Goal: Find specific page/section: Find specific page/section

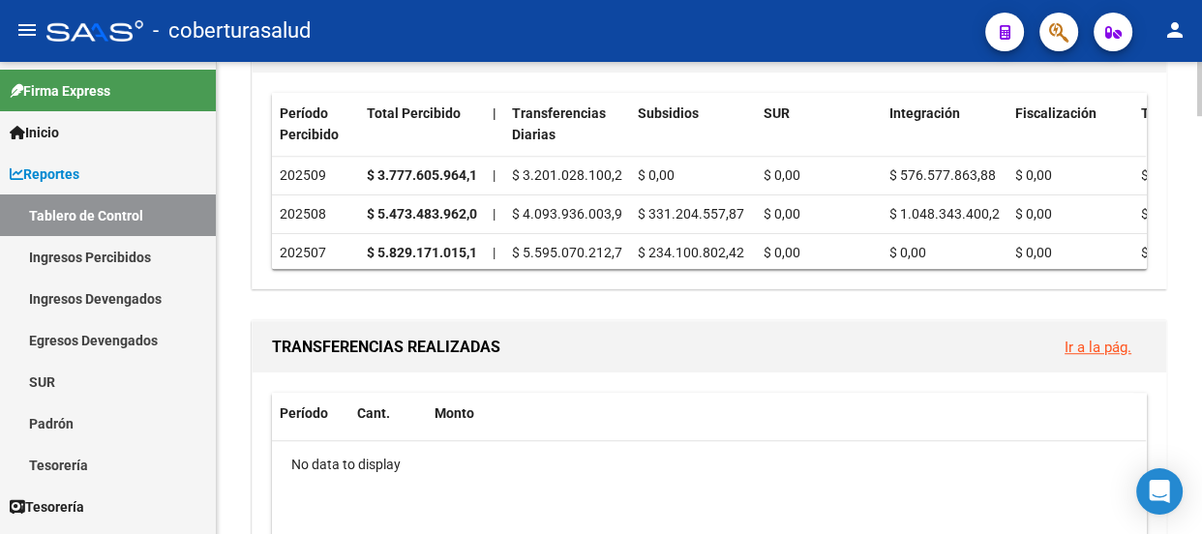
scroll to position [1055, 0]
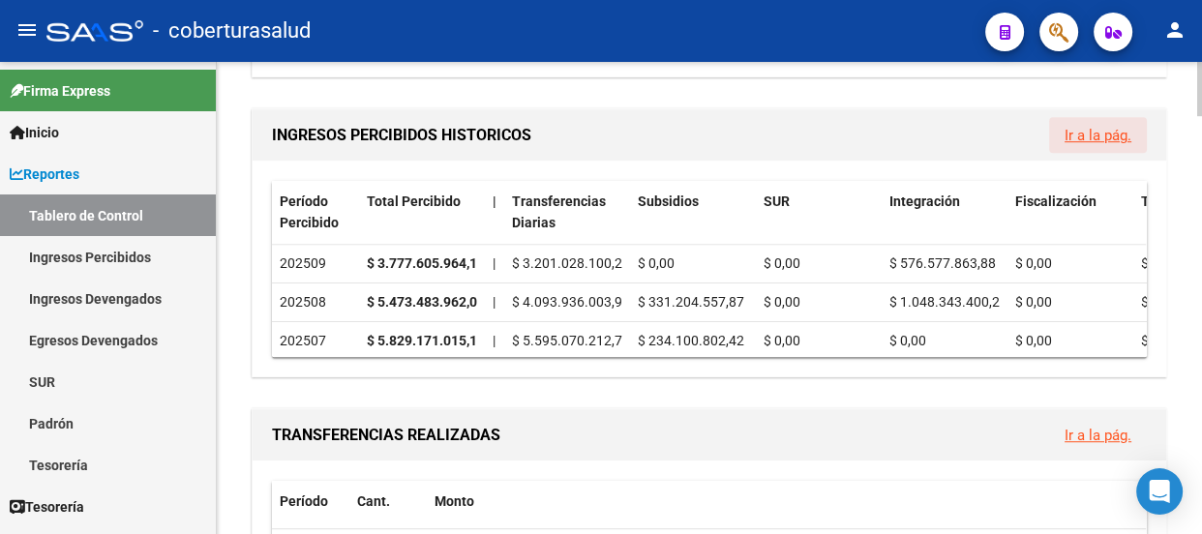
click at [1095, 127] on link "Ir a la pág." at bounding box center [1098, 135] width 67 height 17
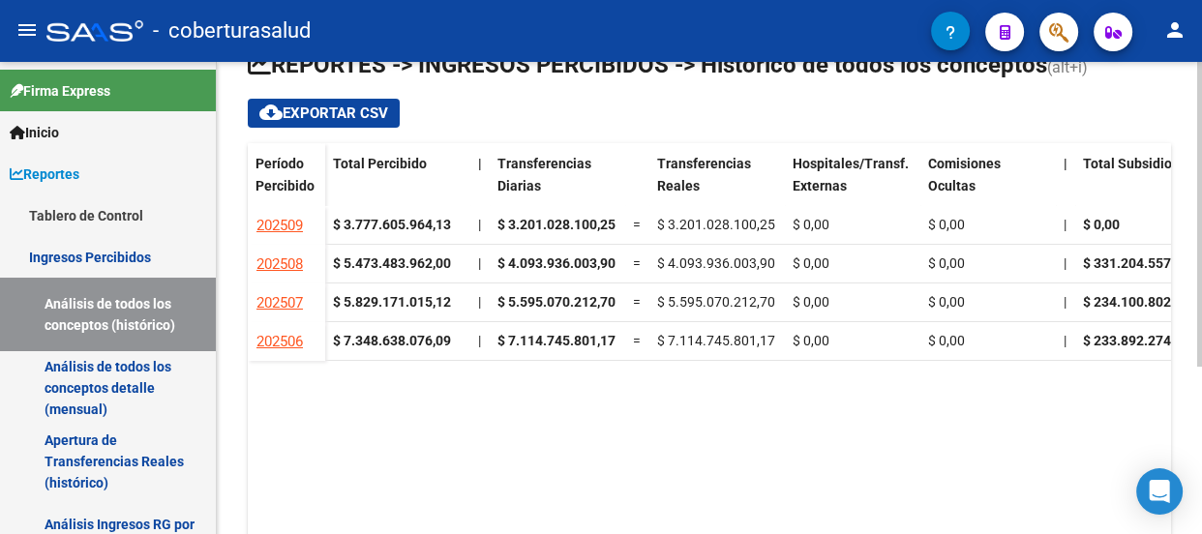
scroll to position [258, 0]
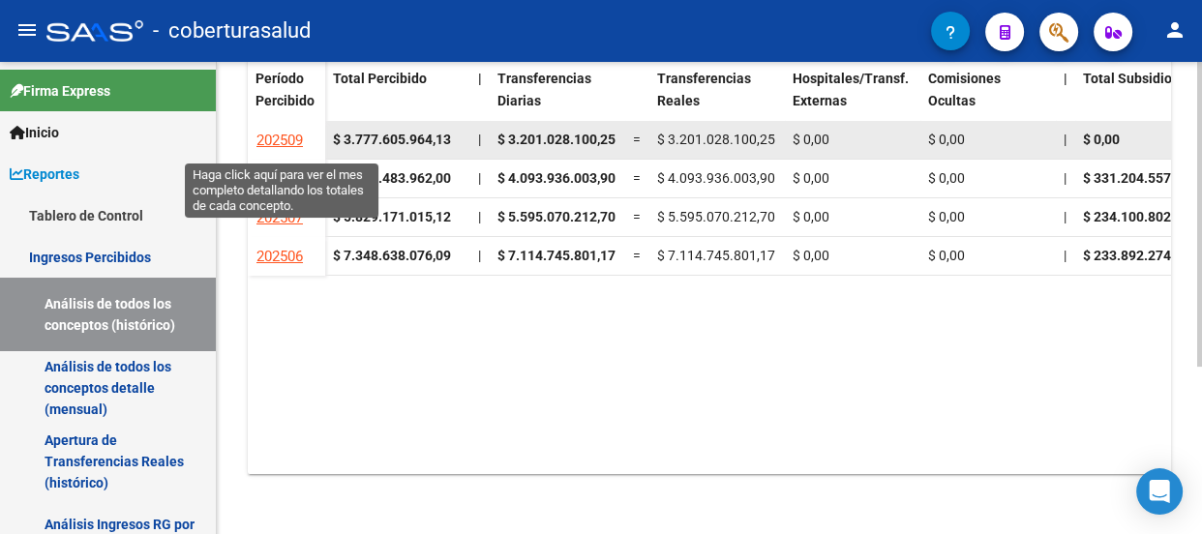
click at [266, 132] on span "202509" at bounding box center [280, 140] width 46 height 17
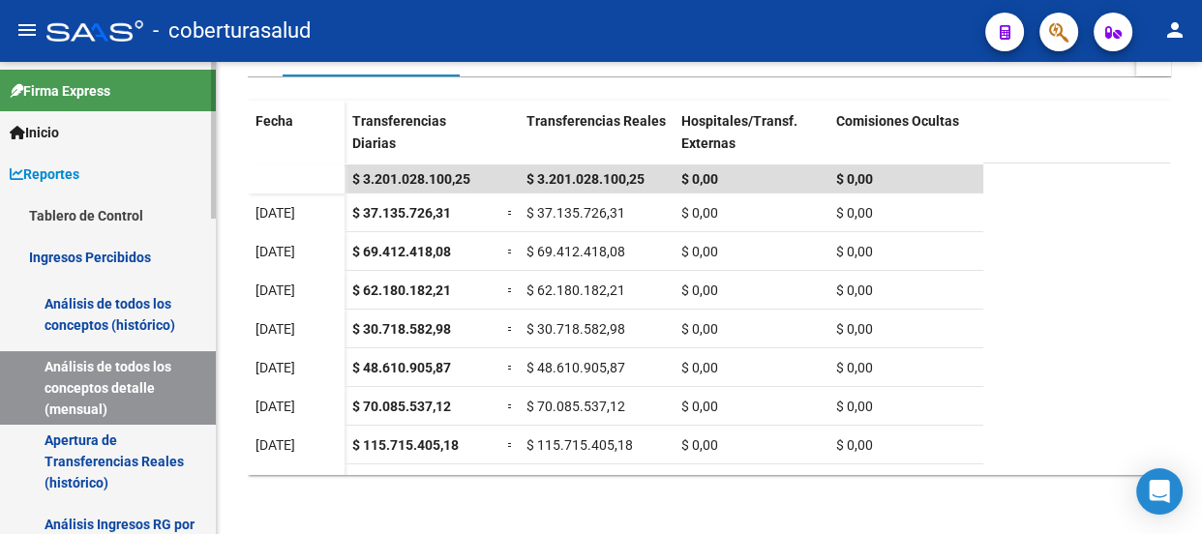
click at [59, 132] on span "Inicio" at bounding box center [34, 132] width 49 height 21
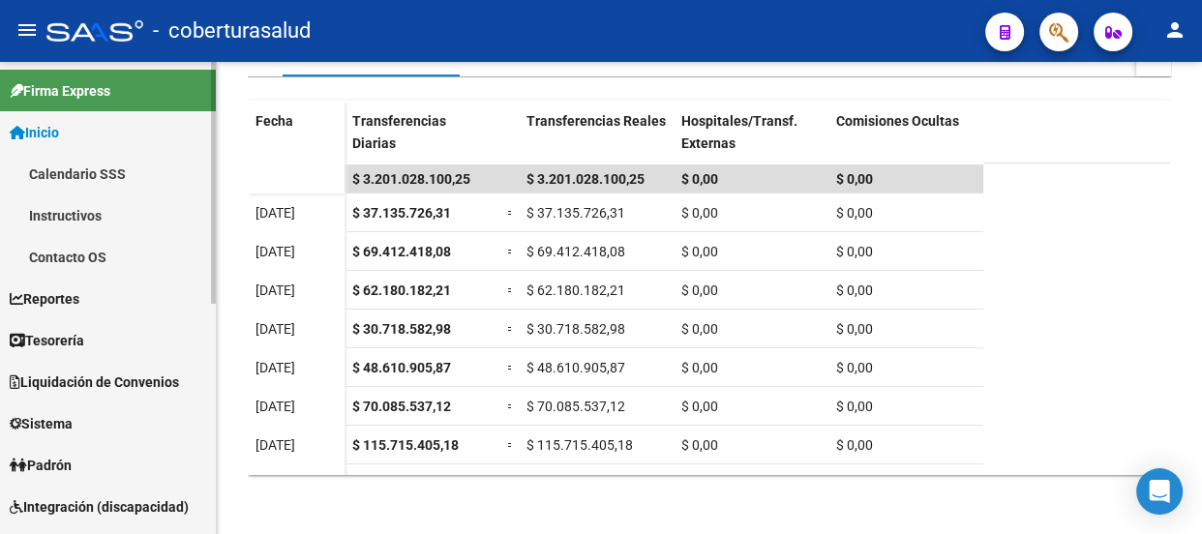
click at [63, 289] on span "Reportes" at bounding box center [45, 298] width 70 height 21
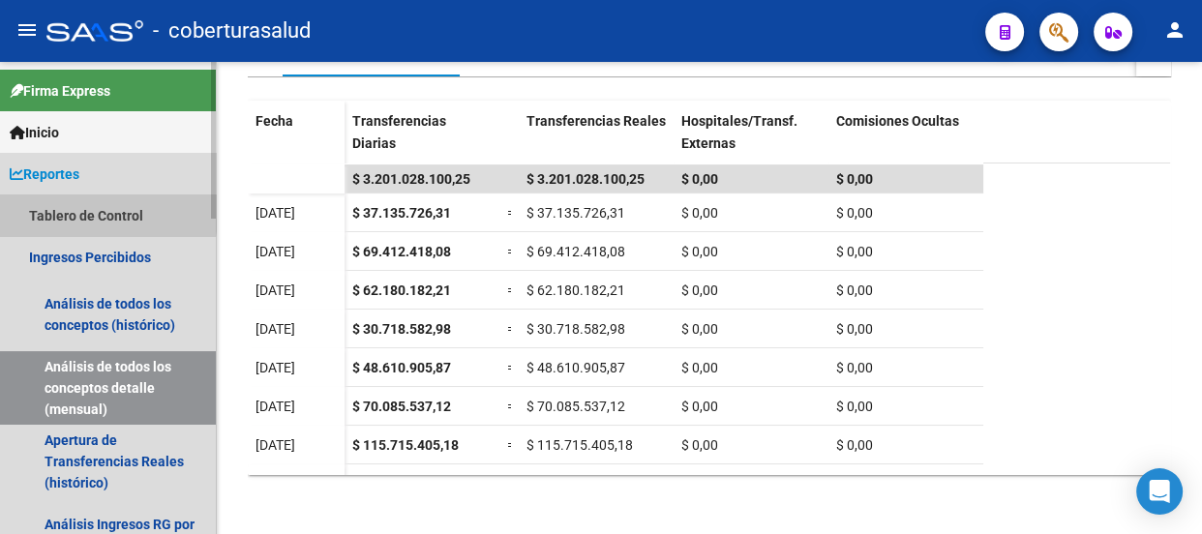
click at [82, 209] on link "Tablero de Control" at bounding box center [108, 216] width 216 height 42
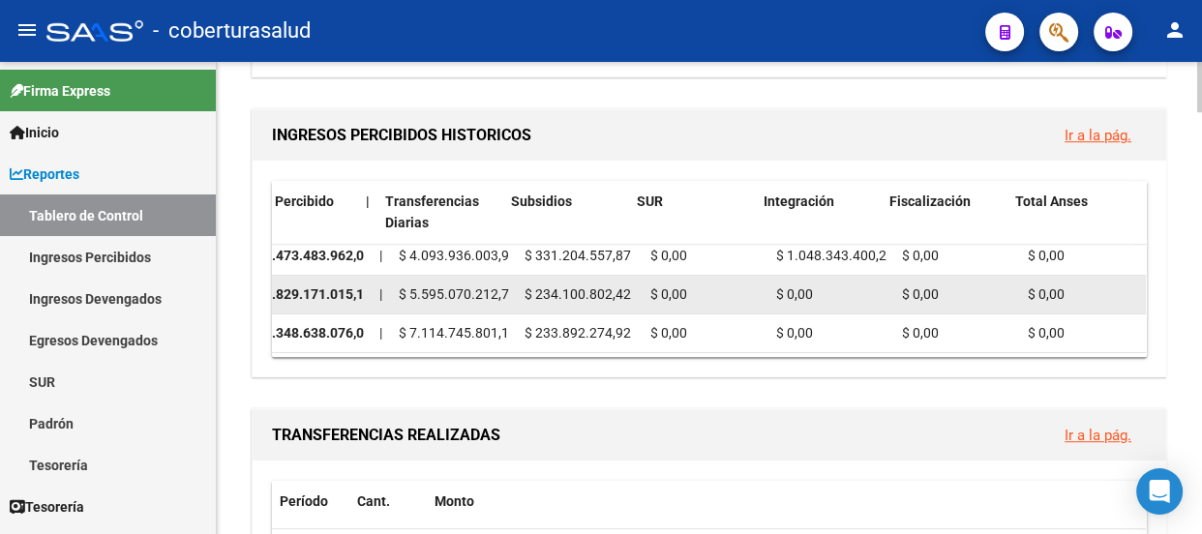
scroll to position [0, 126]
